Goal: Navigation & Orientation: Understand site structure

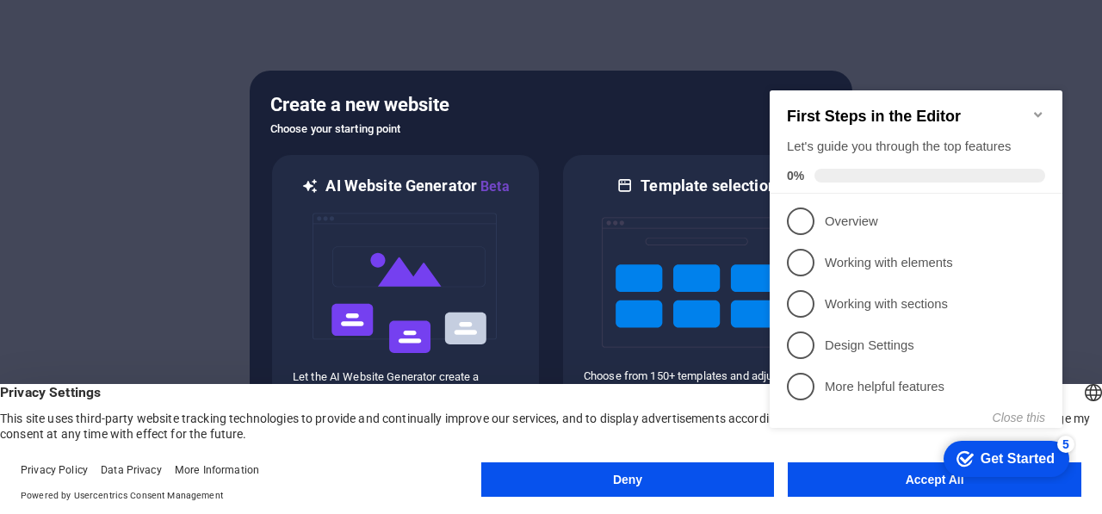
click at [839, 494] on button "Accept All" at bounding box center [935, 479] width 294 height 34
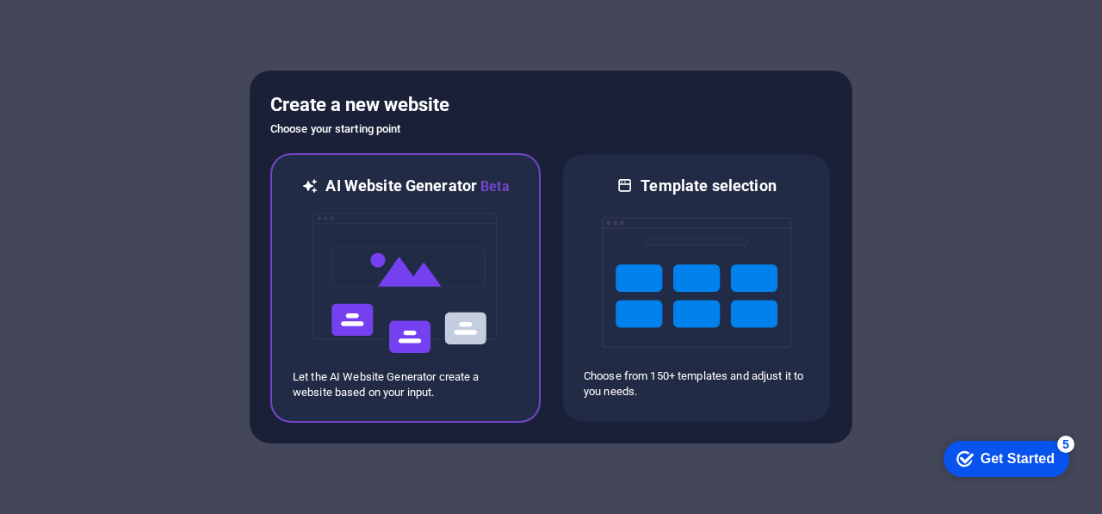
click at [443, 354] on img at bounding box center [405, 283] width 189 height 172
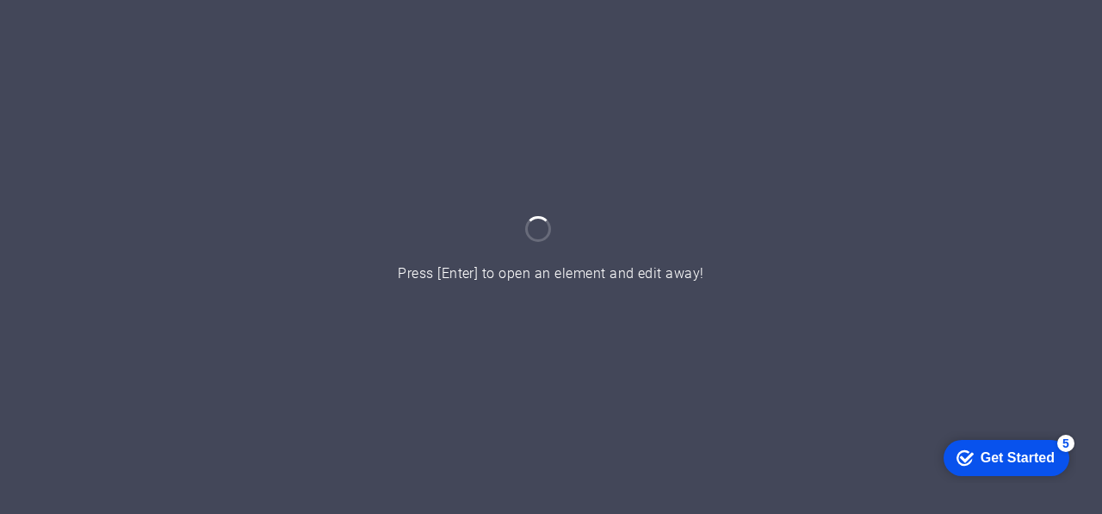
click at [515, 304] on div at bounding box center [551, 257] width 1102 height 514
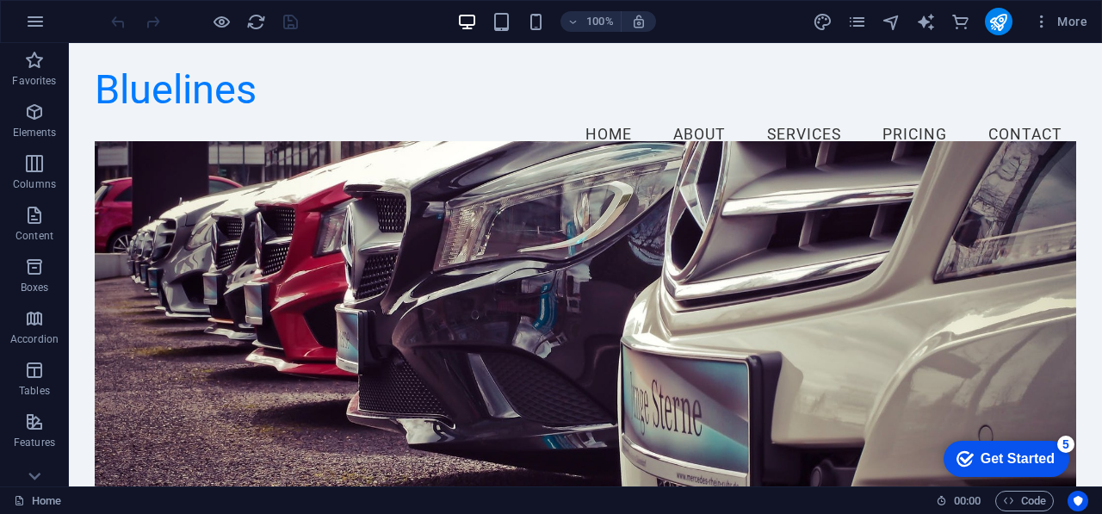
click at [803, 114] on nav "Home About Services Pricing Contact" at bounding box center [586, 135] width 982 height 43
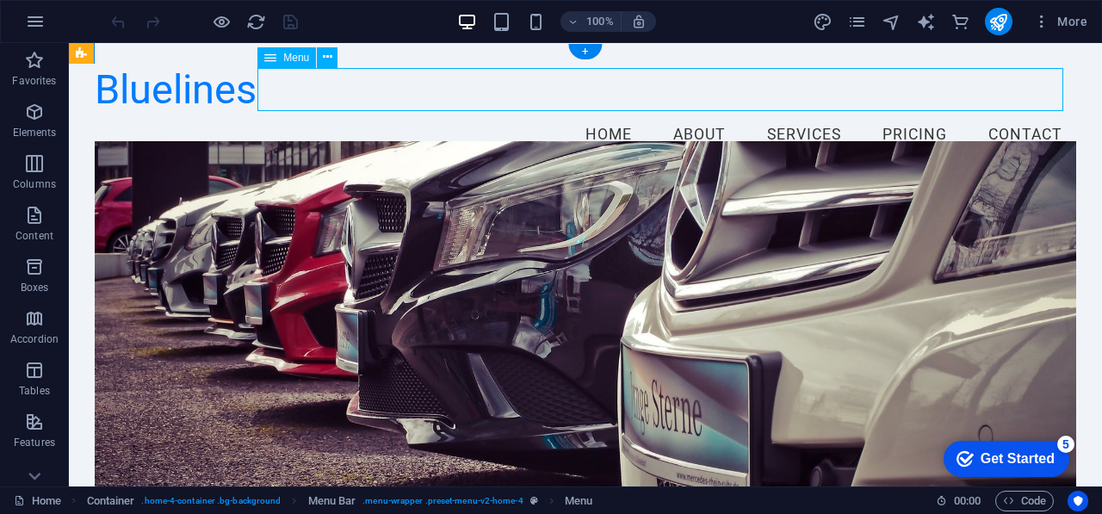
click at [803, 114] on nav "Home About Services Pricing Contact" at bounding box center [586, 135] width 982 height 43
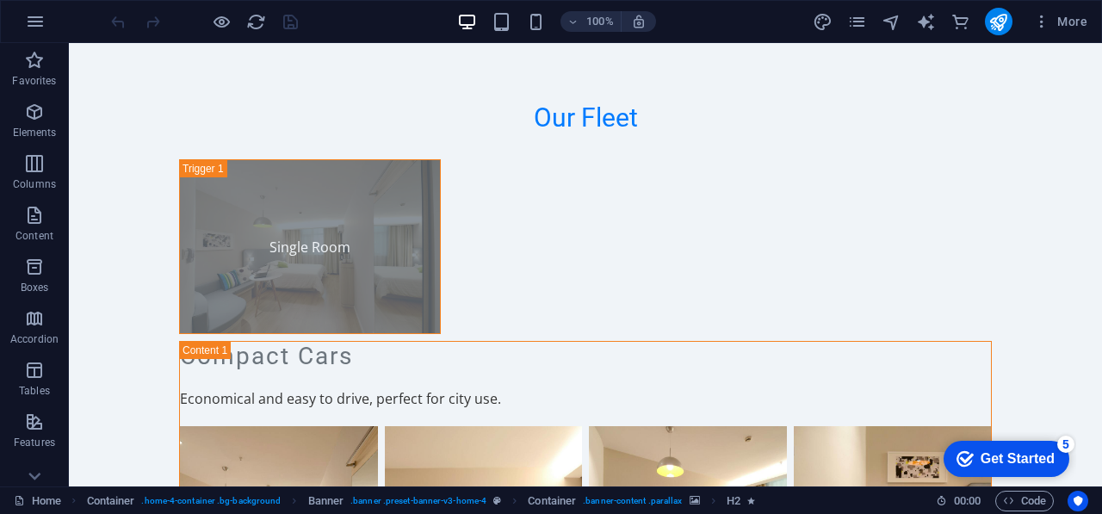
scroll to position [10529, 0]
